Goal: Find specific page/section: Find specific page/section

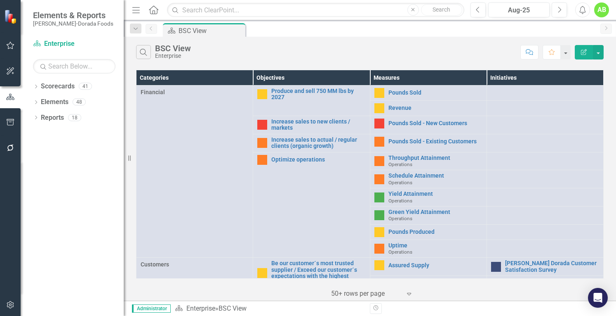
click at [298, 57] on div "Search BSC View Enterprise" at bounding box center [326, 52] width 380 height 14
click at [609, 289] on div "Categories Objectives Measures Initiatives Financial Produce and sell 750 MM lb…" at bounding box center [370, 184] width 493 height 233
click at [329, 33] on div "Scorecard BSC View Pin" at bounding box center [378, 29] width 435 height 13
click at [319, 28] on div "Scorecard BSC View Pin" at bounding box center [378, 29] width 435 height 13
click at [345, 52] on div "Search BSC View Enterprise" at bounding box center [326, 52] width 380 height 14
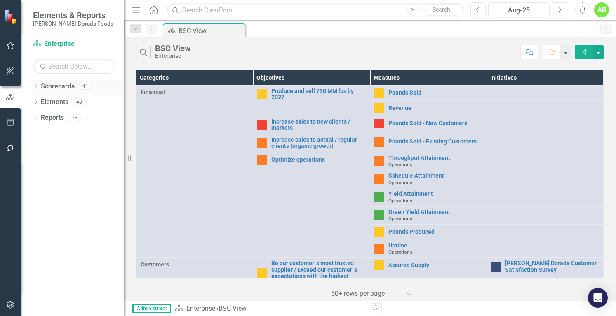
click at [60, 86] on link "Scorecards" at bounding box center [58, 86] width 34 height 9
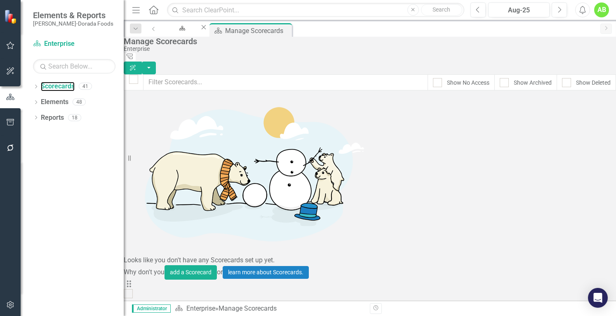
scroll to position [681, 0]
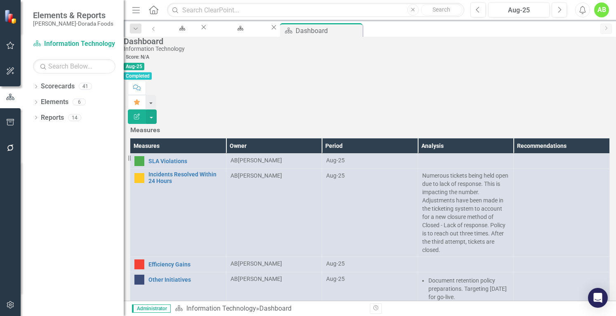
scroll to position [6, 0]
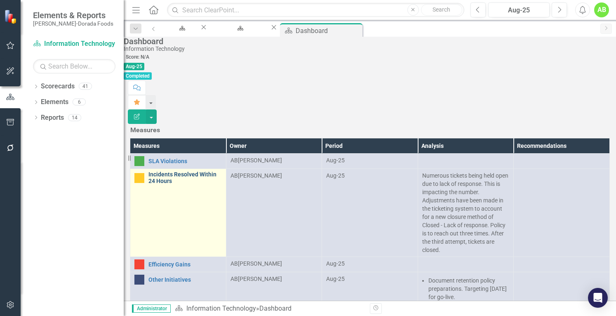
click at [177, 171] on link "Incidents Resolved Within 24 Hours" at bounding box center [185, 177] width 73 height 13
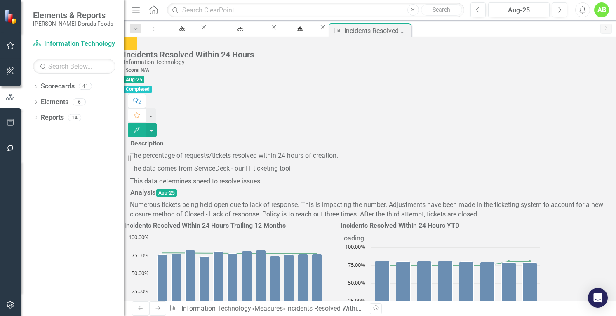
scroll to position [593, 0]
